Goal: Task Accomplishment & Management: Manage account settings

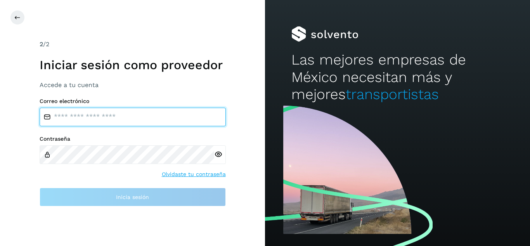
click at [50, 123] on input "email" at bounding box center [133, 117] width 186 height 19
type input "**********"
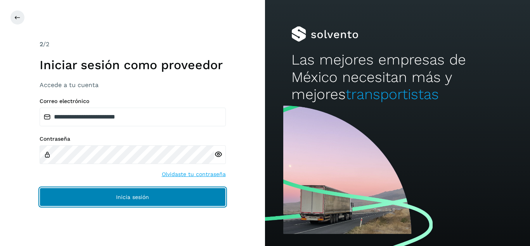
click at [130, 199] on span "Inicia sesión" at bounding box center [132, 196] width 33 height 5
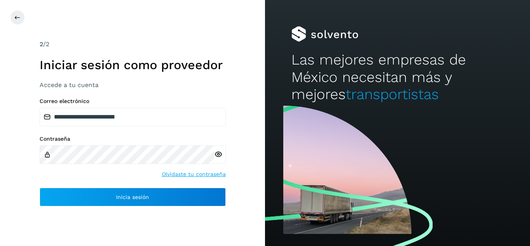
click at [219, 155] on icon at bounding box center [218, 154] width 8 height 8
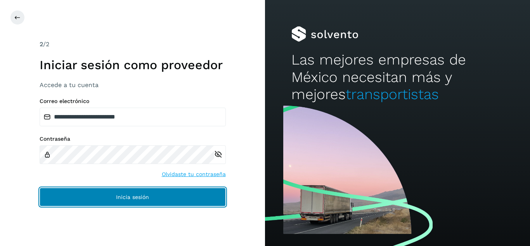
click at [136, 195] on span "Inicia sesión" at bounding box center [132, 196] width 33 height 5
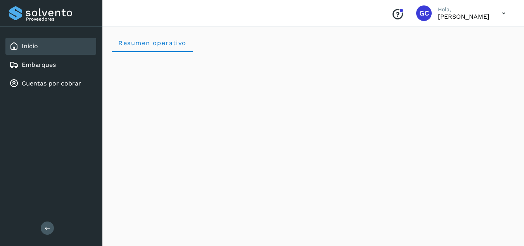
click at [505, 13] on icon at bounding box center [504, 13] width 16 height 16
click at [266, 64] on div at bounding box center [262, 123] width 524 height 246
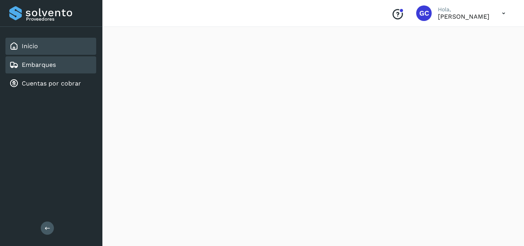
click at [76, 65] on div "Embarques" at bounding box center [50, 64] width 91 height 17
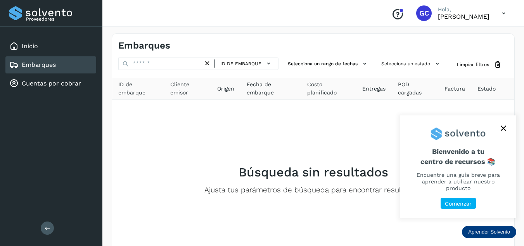
click at [506, 130] on button "close," at bounding box center [504, 128] width 12 height 12
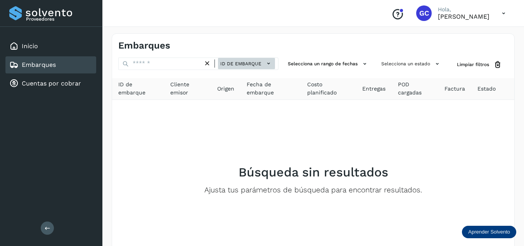
click at [266, 64] on icon at bounding box center [269, 63] width 8 height 8
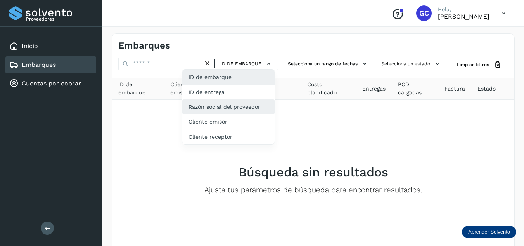
click at [247, 109] on div "Razón social del proveedor" at bounding box center [228, 106] width 92 height 15
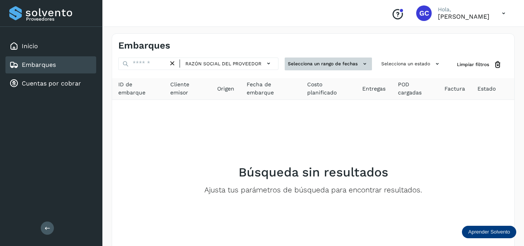
click at [325, 66] on button "Selecciona un rango de fechas" at bounding box center [328, 63] width 87 height 13
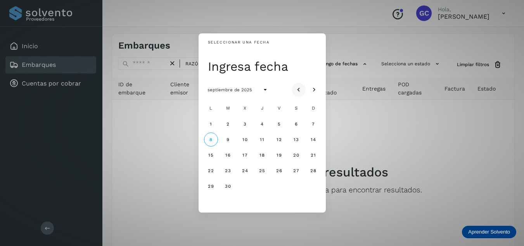
click at [299, 90] on icon "Mes anterior" at bounding box center [299, 90] width 8 height 8
click at [281, 124] on button "1" at bounding box center [280, 124] width 14 height 14
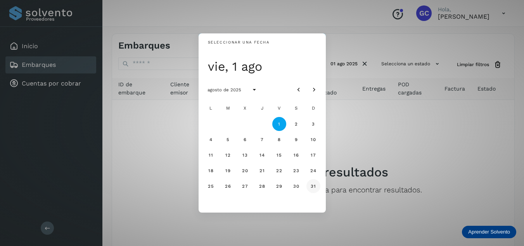
click at [310, 186] on button "31" at bounding box center [314, 186] width 14 height 14
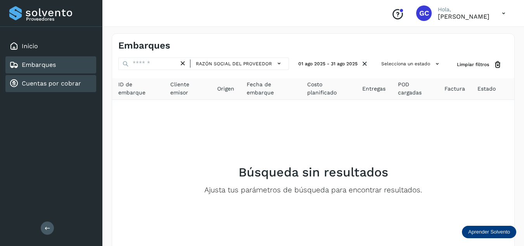
click at [62, 85] on link "Cuentas por cobrar" at bounding box center [51, 83] width 59 height 7
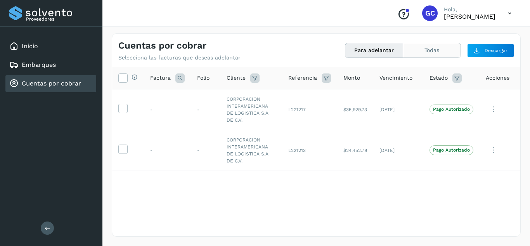
click at [437, 53] on button "Todas" at bounding box center [431, 50] width 57 height 14
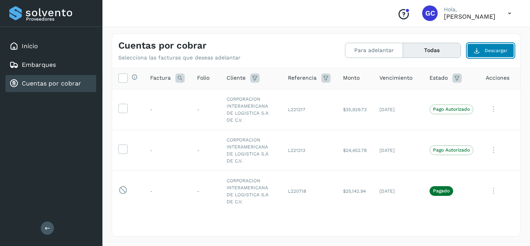
click at [498, 51] on span "Descargar" at bounding box center [496, 50] width 23 height 7
click at [491, 50] on span "Descargar" at bounding box center [496, 50] width 23 height 7
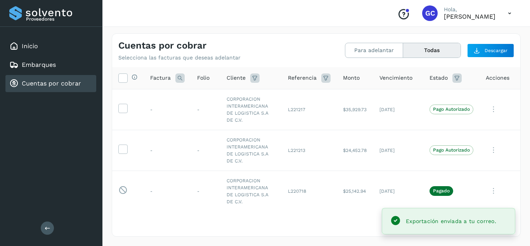
click at [444, 227] on div "Exportación enviada a tu correo." at bounding box center [449, 221] width 120 height 15
click at [442, 222] on span "Exportación enviada a tu correo." at bounding box center [451, 221] width 90 height 6
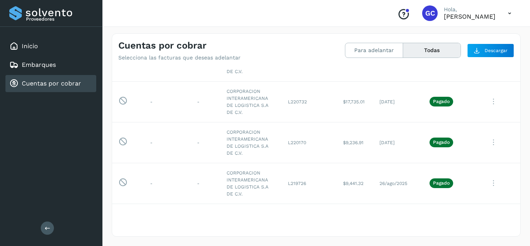
scroll to position [167, 0]
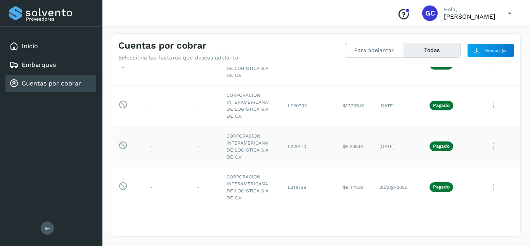
click at [361, 148] on td "$9,236.91" at bounding box center [355, 146] width 36 height 41
click at [391, 147] on td "[DATE]" at bounding box center [398, 146] width 50 height 41
click at [437, 145] on p "Pagado" at bounding box center [441, 145] width 17 height 5
click at [232, 148] on td "CORPORACION INTERAMERICANA DE LOGISTICA S.A DE C.V." at bounding box center [250, 146] width 61 height 41
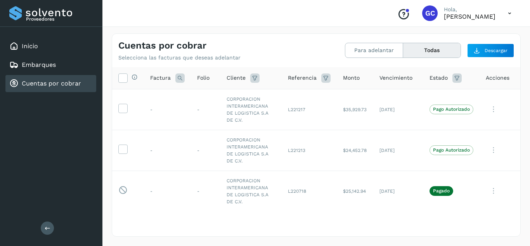
scroll to position [42, 0]
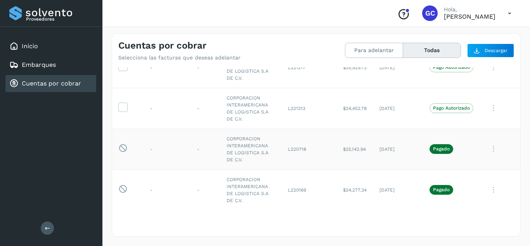
click at [488, 153] on icon at bounding box center [494, 149] width 16 height 16
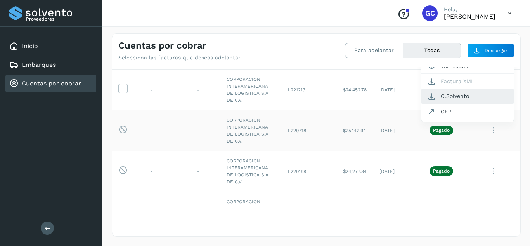
click at [447, 96] on button "C.Solvento" at bounding box center [468, 96] width 92 height 15
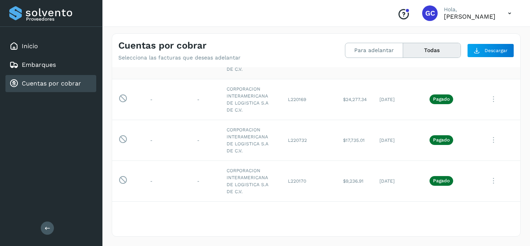
scroll to position [136, 0]
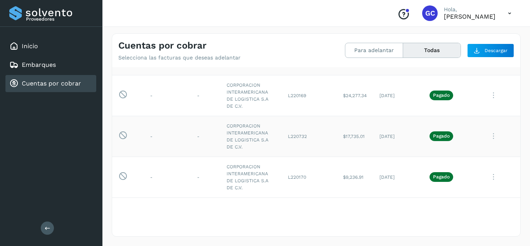
click at [486, 136] on icon at bounding box center [494, 136] width 16 height 16
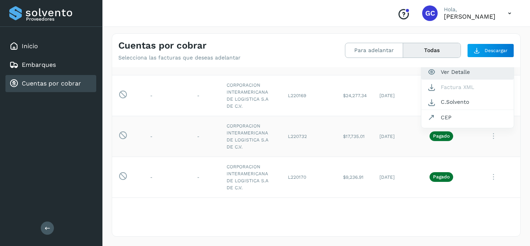
click at [450, 73] on button "Ver Detalle" at bounding box center [468, 71] width 92 height 15
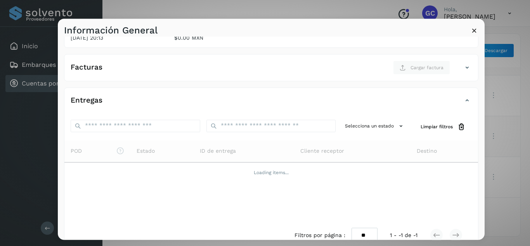
scroll to position [120, 0]
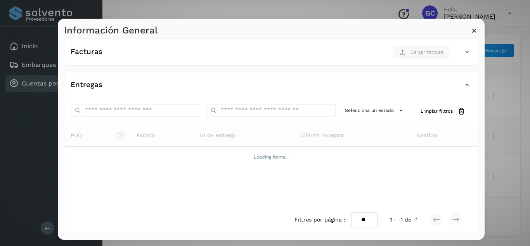
click at [479, 27] on div "Información General" at bounding box center [271, 28] width 427 height 18
click at [475, 29] on icon at bounding box center [475, 30] width 8 height 8
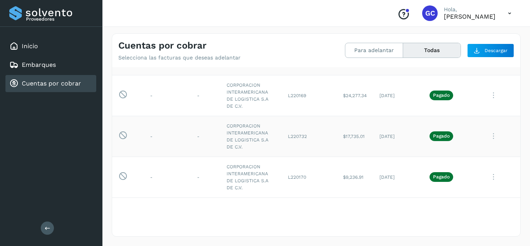
click at [488, 136] on icon at bounding box center [494, 136] width 16 height 16
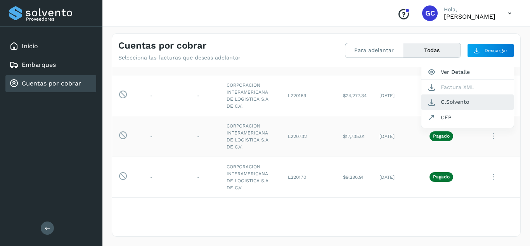
click at [452, 103] on button "C.Solvento" at bounding box center [468, 101] width 92 height 15
click at [489, 96] on icon at bounding box center [494, 95] width 16 height 16
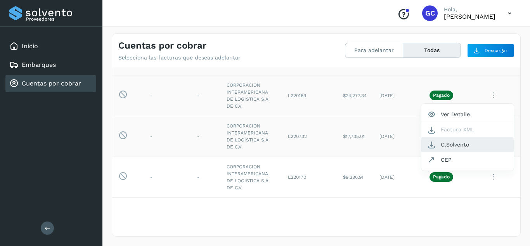
click at [460, 144] on button "C.Solvento" at bounding box center [468, 144] width 92 height 15
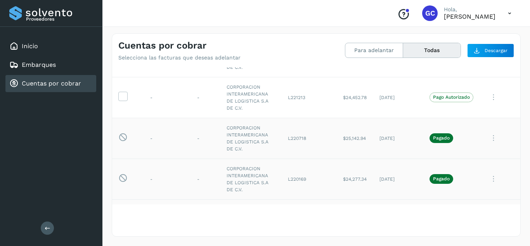
scroll to position [34, 0]
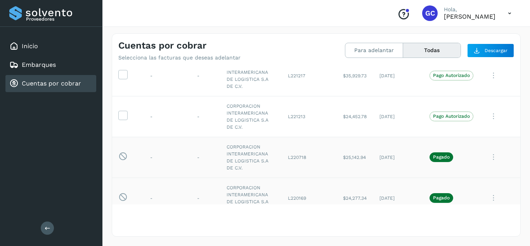
click at [488, 157] on icon at bounding box center [494, 157] width 16 height 16
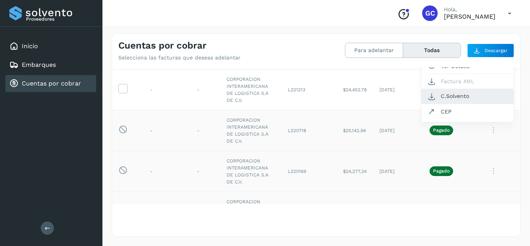
click at [453, 98] on button "C.Solvento" at bounding box center [468, 96] width 92 height 15
click at [486, 84] on icon at bounding box center [494, 90] width 16 height 16
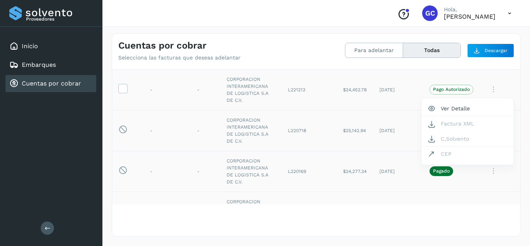
drag, startPoint x: 519, startPoint y: 87, endPoint x: 516, endPoint y: 73, distance: 14.9
click at [516, 73] on div at bounding box center [265, 123] width 530 height 246
click at [382, 50] on button "Para adelantar" at bounding box center [375, 50] width 58 height 14
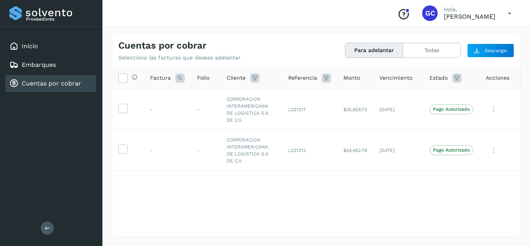
scroll to position [0, 0]
click at [511, 13] on icon at bounding box center [510, 13] width 16 height 16
click at [468, 33] on div "Cerrar sesión" at bounding box center [471, 35] width 92 height 15
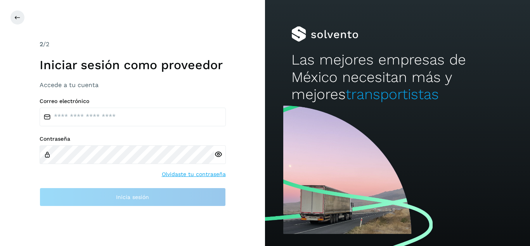
click at [468, 33] on div at bounding box center [398, 34] width 212 height 16
